Goal: Information Seeking & Learning: Learn about a topic

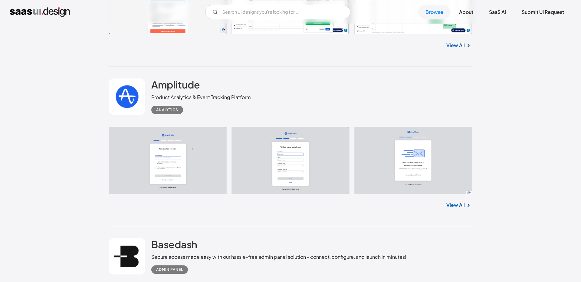
scroll to position [3014, 0]
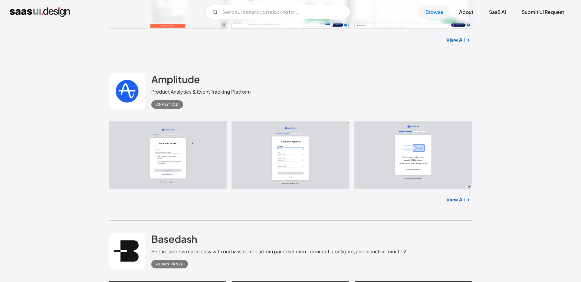
click at [184, 160] on link at bounding box center [290, 155] width 363 height 67
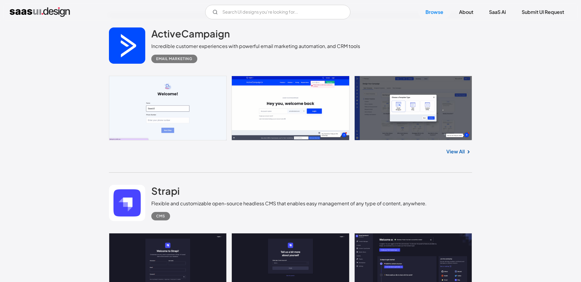
scroll to position [4515, 0]
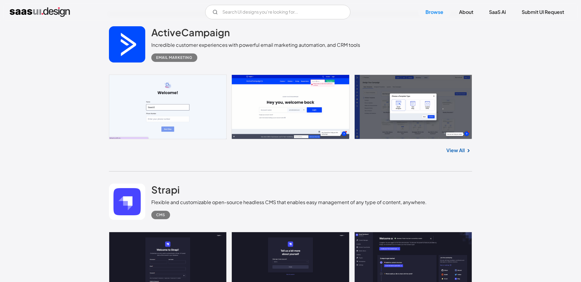
click at [287, 114] on link at bounding box center [290, 107] width 363 height 65
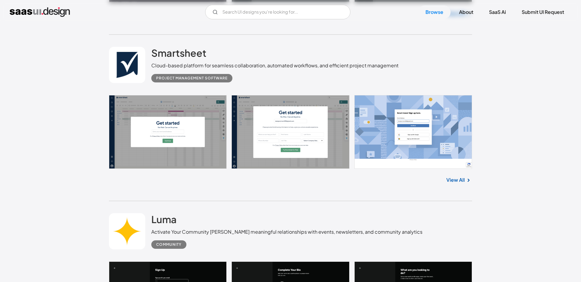
click at [156, 129] on link at bounding box center [290, 132] width 363 height 74
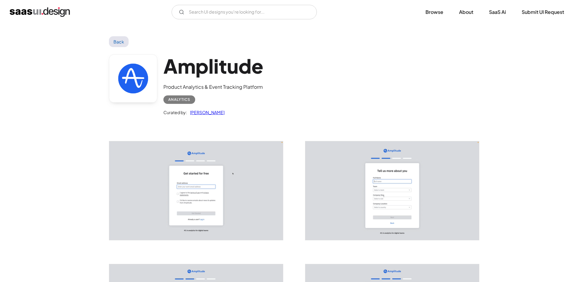
click at [264, 184] on img "open lightbox" at bounding box center [196, 191] width 174 height 99
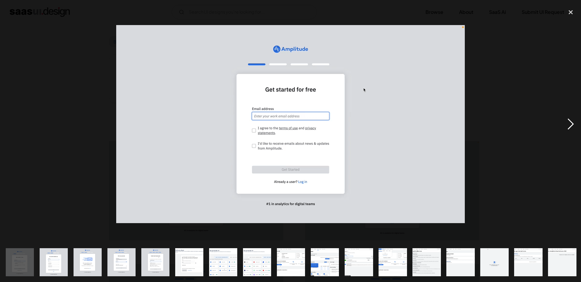
click at [567, 125] on div "next image" at bounding box center [570, 124] width 21 height 237
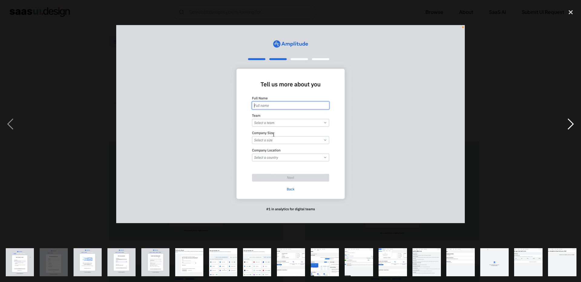
click at [567, 125] on div "next image" at bounding box center [570, 124] width 21 height 237
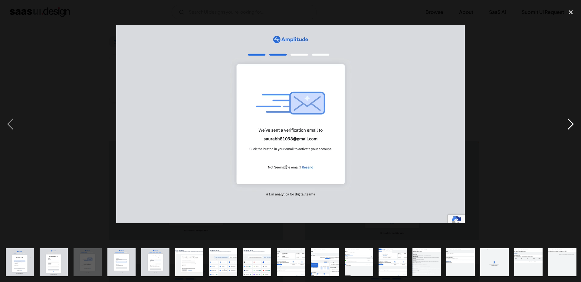
click at [567, 125] on div "next image" at bounding box center [570, 124] width 21 height 237
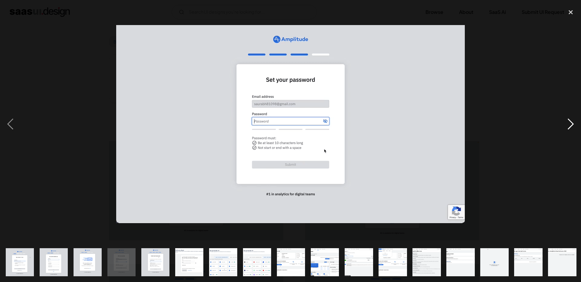
click at [567, 125] on div "next image" at bounding box center [570, 124] width 21 height 237
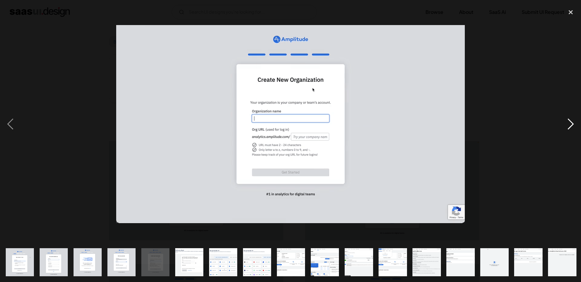
click at [567, 125] on div "next image" at bounding box center [570, 124] width 21 height 237
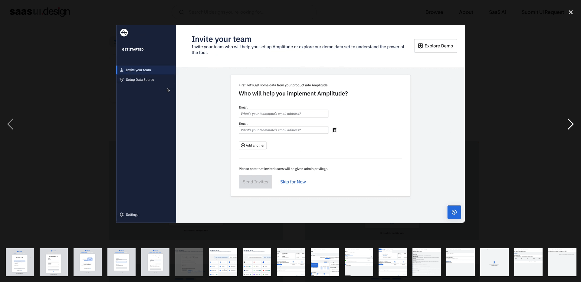
click at [567, 125] on div "next image" at bounding box center [570, 124] width 21 height 237
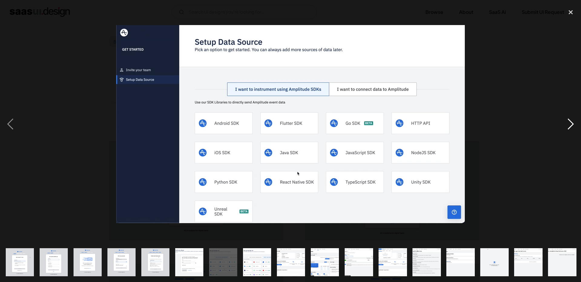
click at [567, 125] on div "next image" at bounding box center [570, 124] width 21 height 237
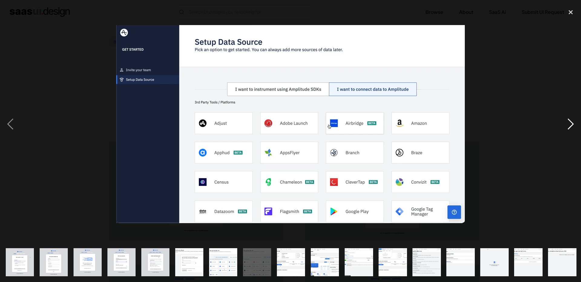
click at [567, 125] on div "next image" at bounding box center [570, 124] width 21 height 237
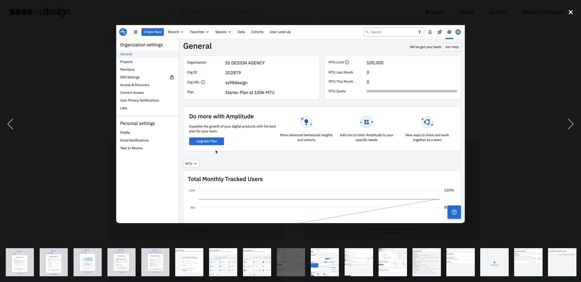
click at [570, 11] on div "close lightbox" at bounding box center [570, 12] width 21 height 13
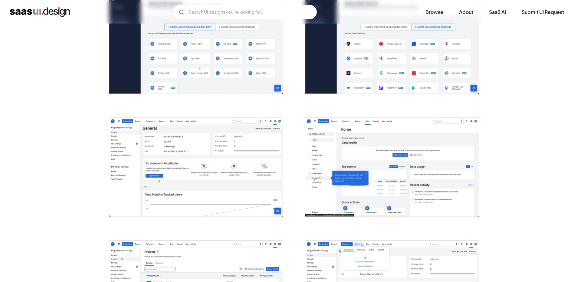
scroll to position [504, 0]
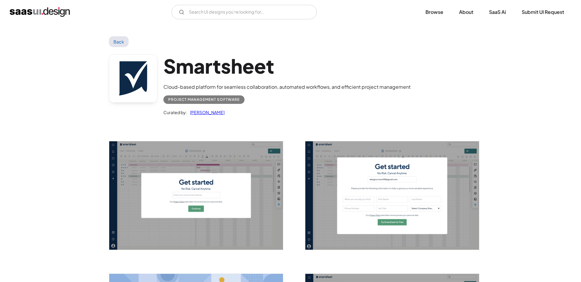
click at [217, 187] on img "open lightbox" at bounding box center [196, 196] width 174 height 109
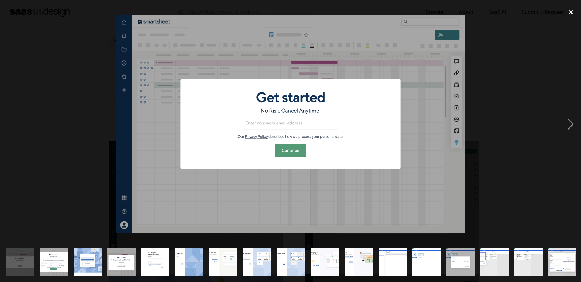
click at [571, 12] on div "close lightbox" at bounding box center [570, 12] width 21 height 13
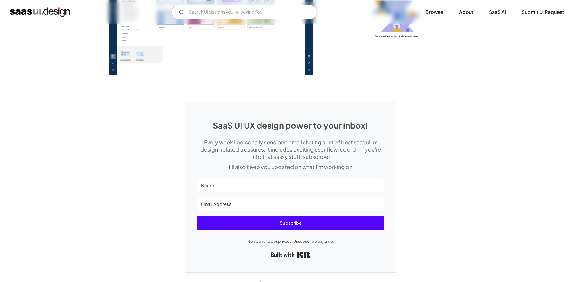
scroll to position [1631, 0]
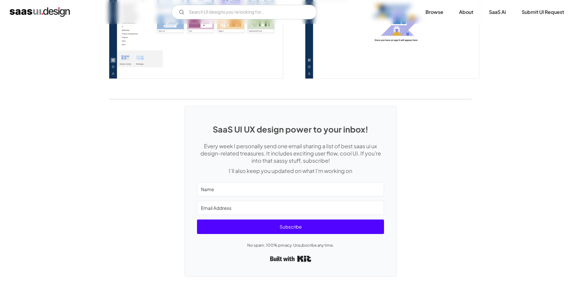
click at [300, 257] on link "Built with Kit" at bounding box center [290, 258] width 41 height 11
